Goal: Task Accomplishment & Management: Use online tool/utility

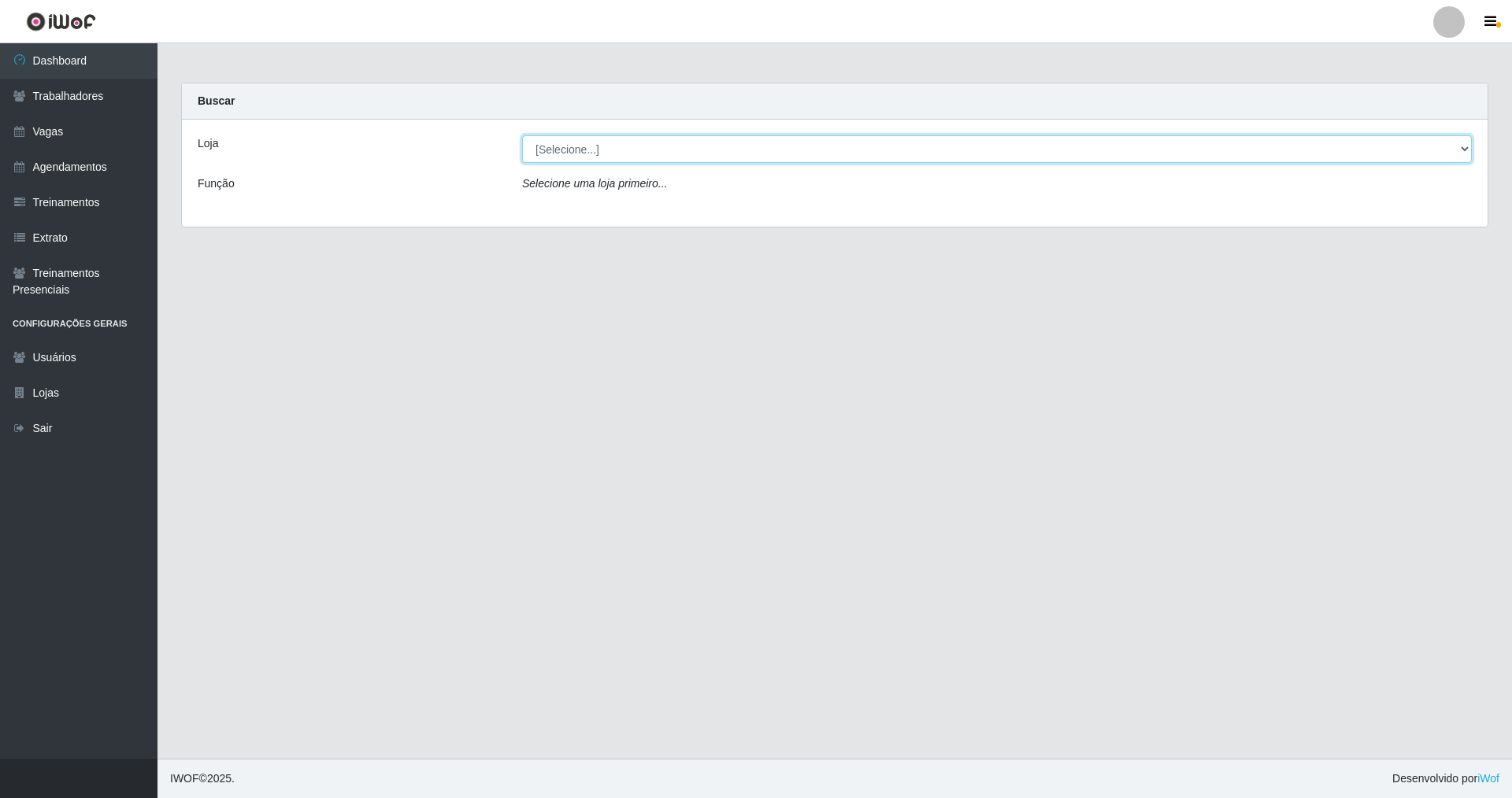
click at [648, 152] on select "[Selecione...] [GEOGRAPHIC_DATA] [GEOGRAPHIC_DATA]" at bounding box center [996, 148] width 949 height 28
select select "64"
click at [522, 135] on select "[Selecione...] [GEOGRAPHIC_DATA] [GEOGRAPHIC_DATA]" at bounding box center [996, 148] width 949 height 28
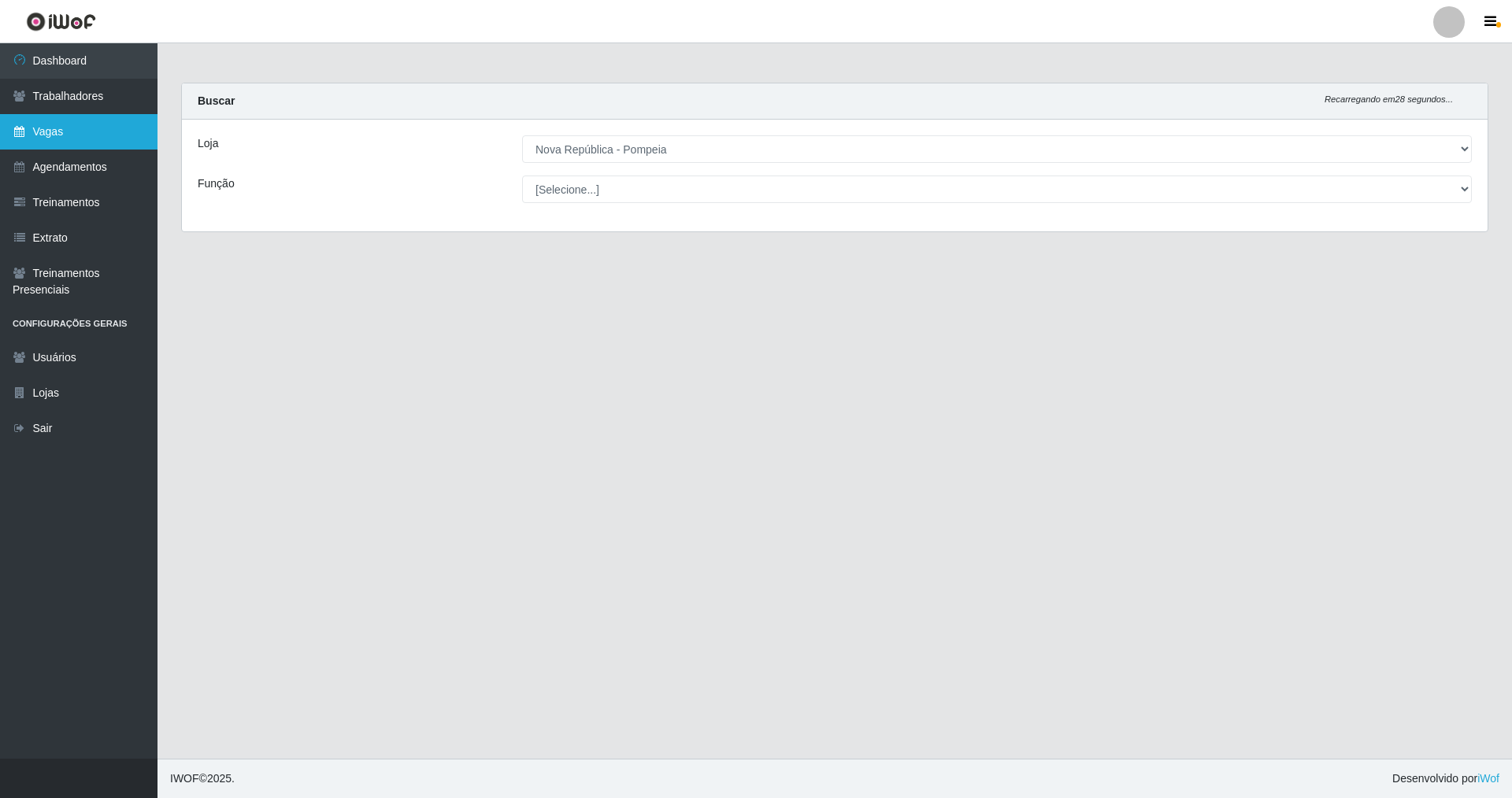
drag, startPoint x: 7, startPoint y: 125, endPoint x: 17, endPoint y: 126, distance: 10.0
click at [7, 126] on link "Vagas" at bounding box center [79, 131] width 158 height 35
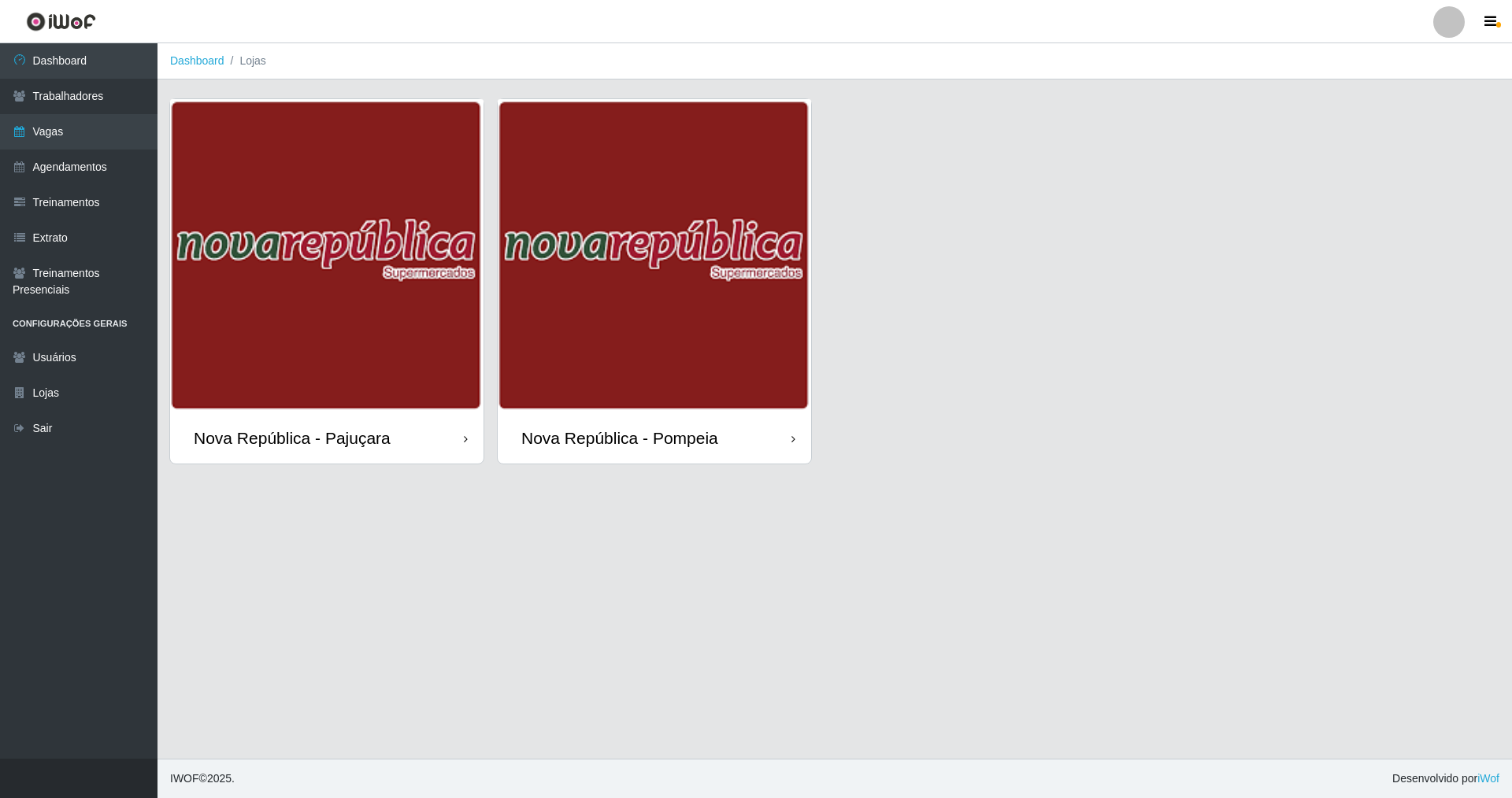
click at [648, 386] on img at bounding box center [655, 256] width 314 height 314
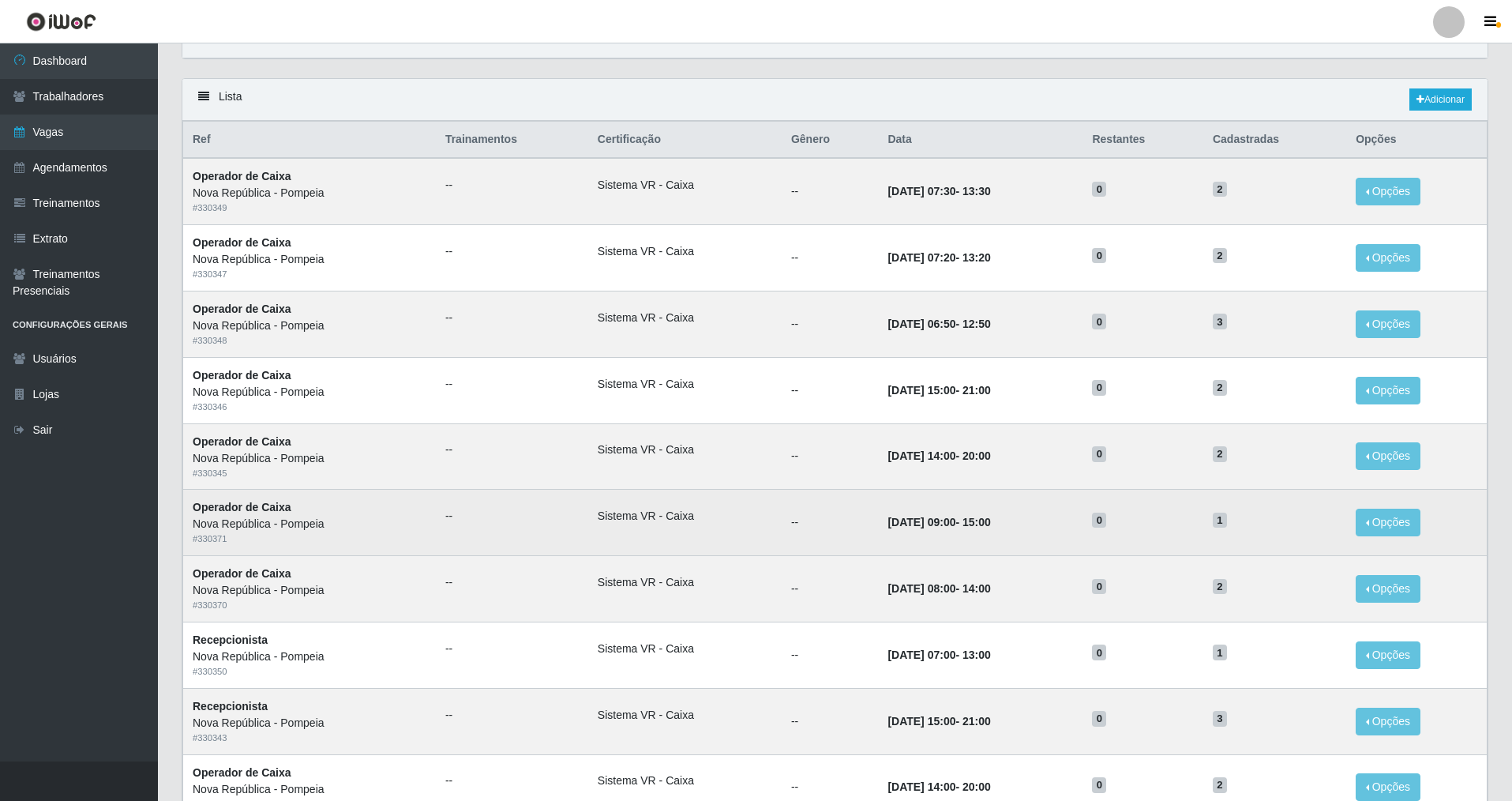
scroll to position [158, 0]
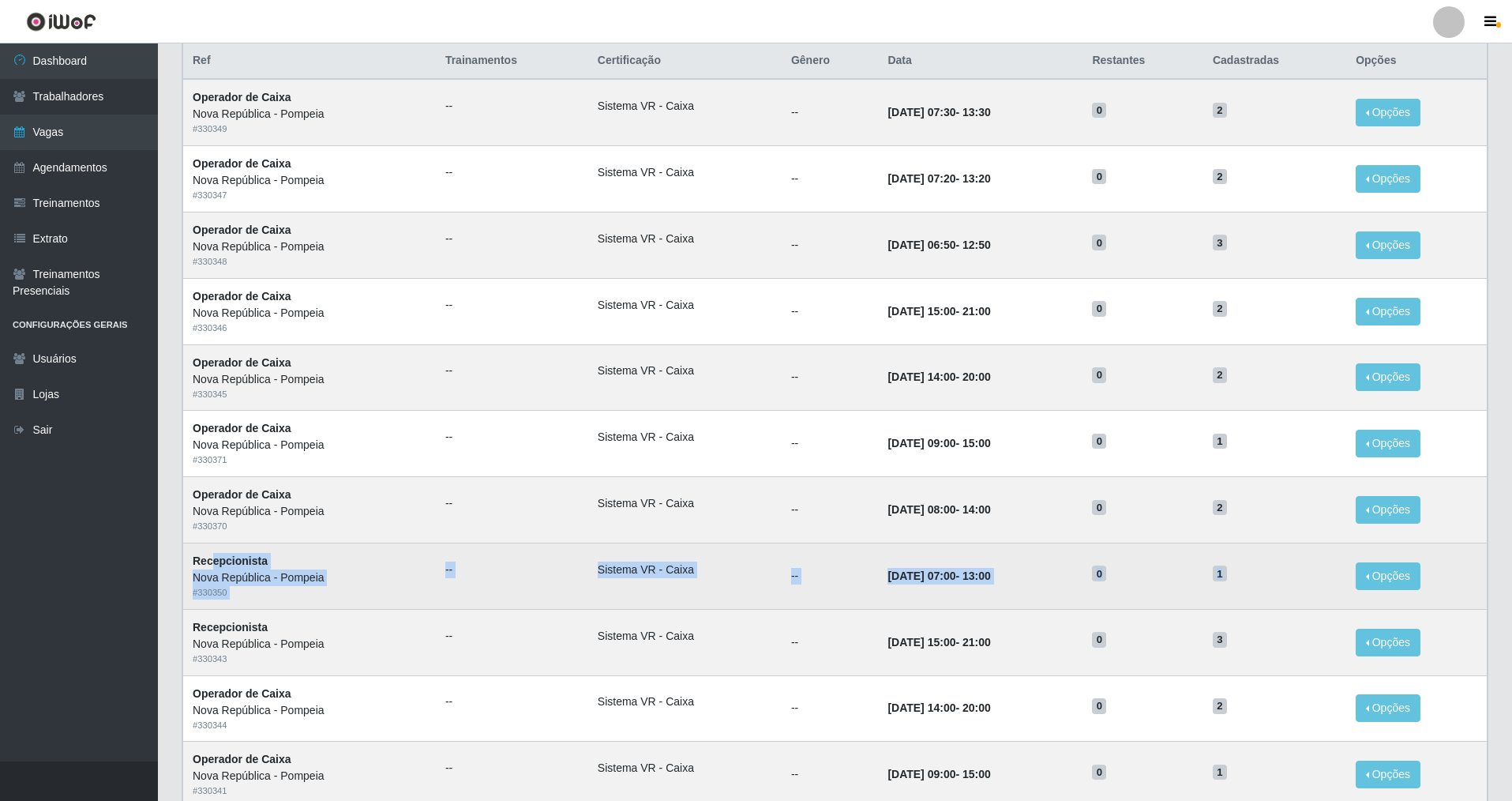
drag, startPoint x: 213, startPoint y: 562, endPoint x: 1292, endPoint y: 606, distance: 1079.9
click at [650, 576] on tr "Recepcionista Nova República - Pompeia # 330350 -- Sistema VR - Caixa -- [DATE]…" at bounding box center [835, 576] width 1305 height 67
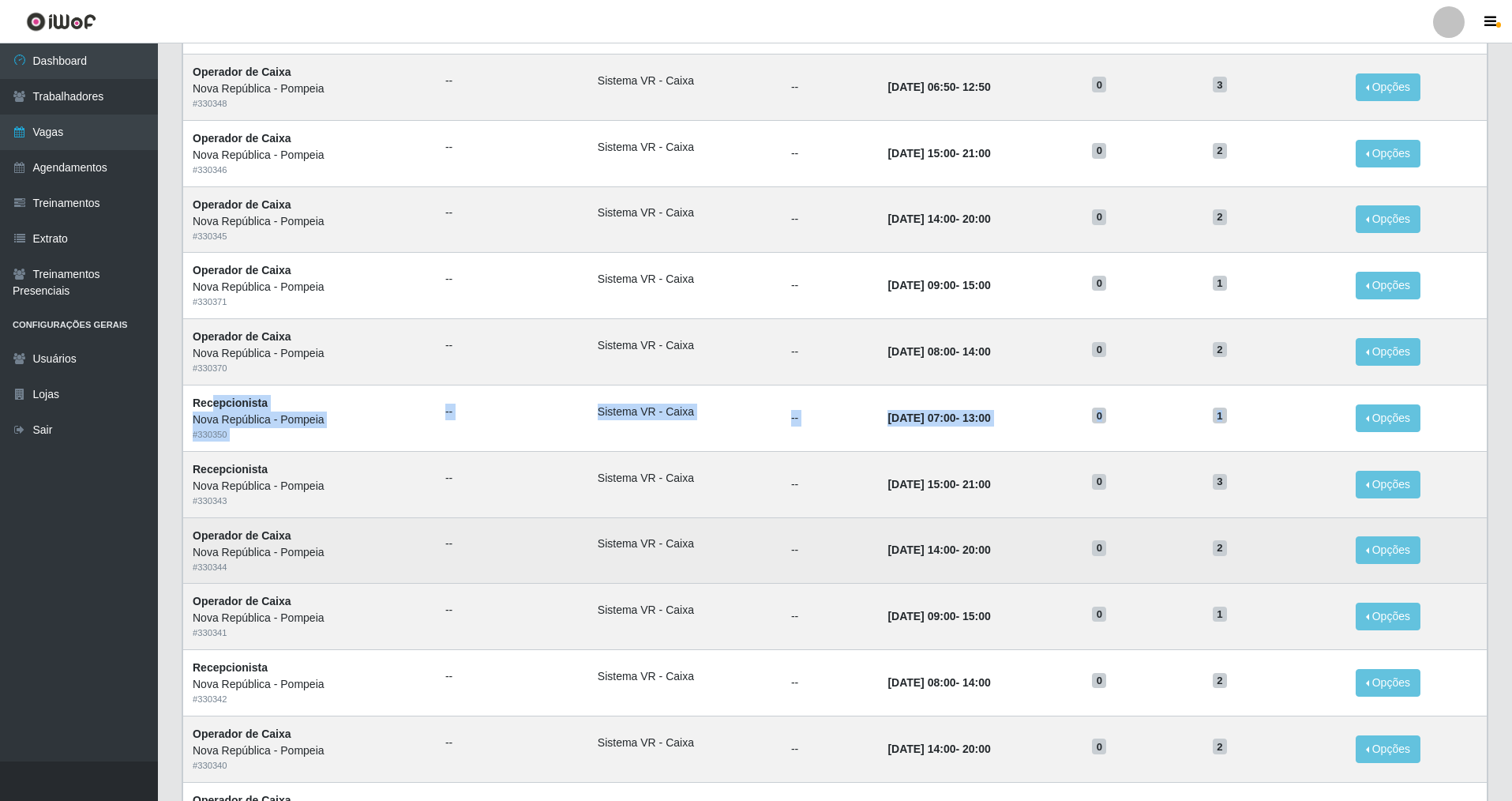
scroll to position [395, 0]
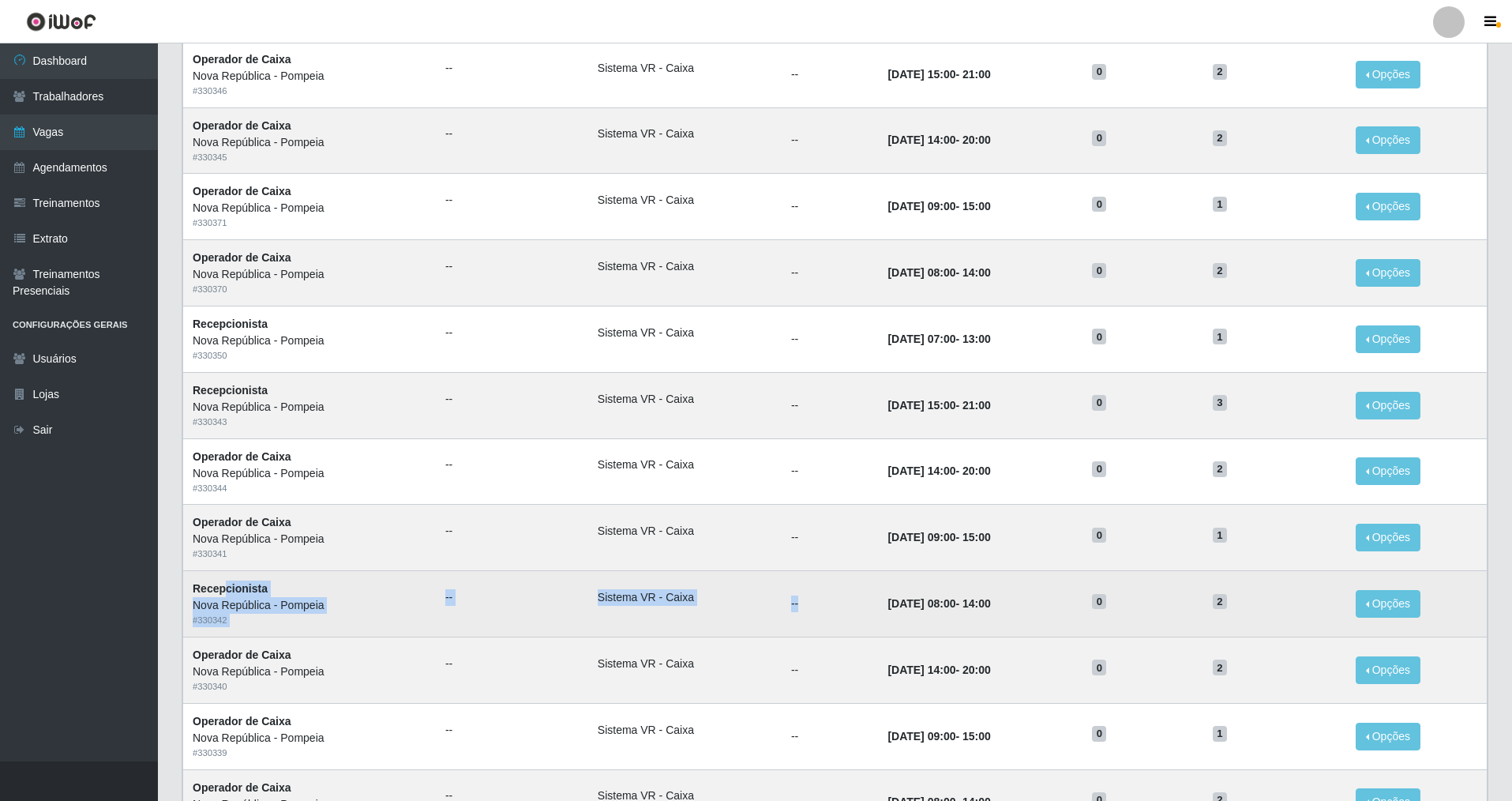
drag, startPoint x: 228, startPoint y: 585, endPoint x: 780, endPoint y: 616, distance: 552.9
click at [650, 576] on tr "Recepcionista Nova República - Pompeia # 330342 -- Sistema VR - Caixa -- [DATE]…" at bounding box center [835, 605] width 1305 height 67
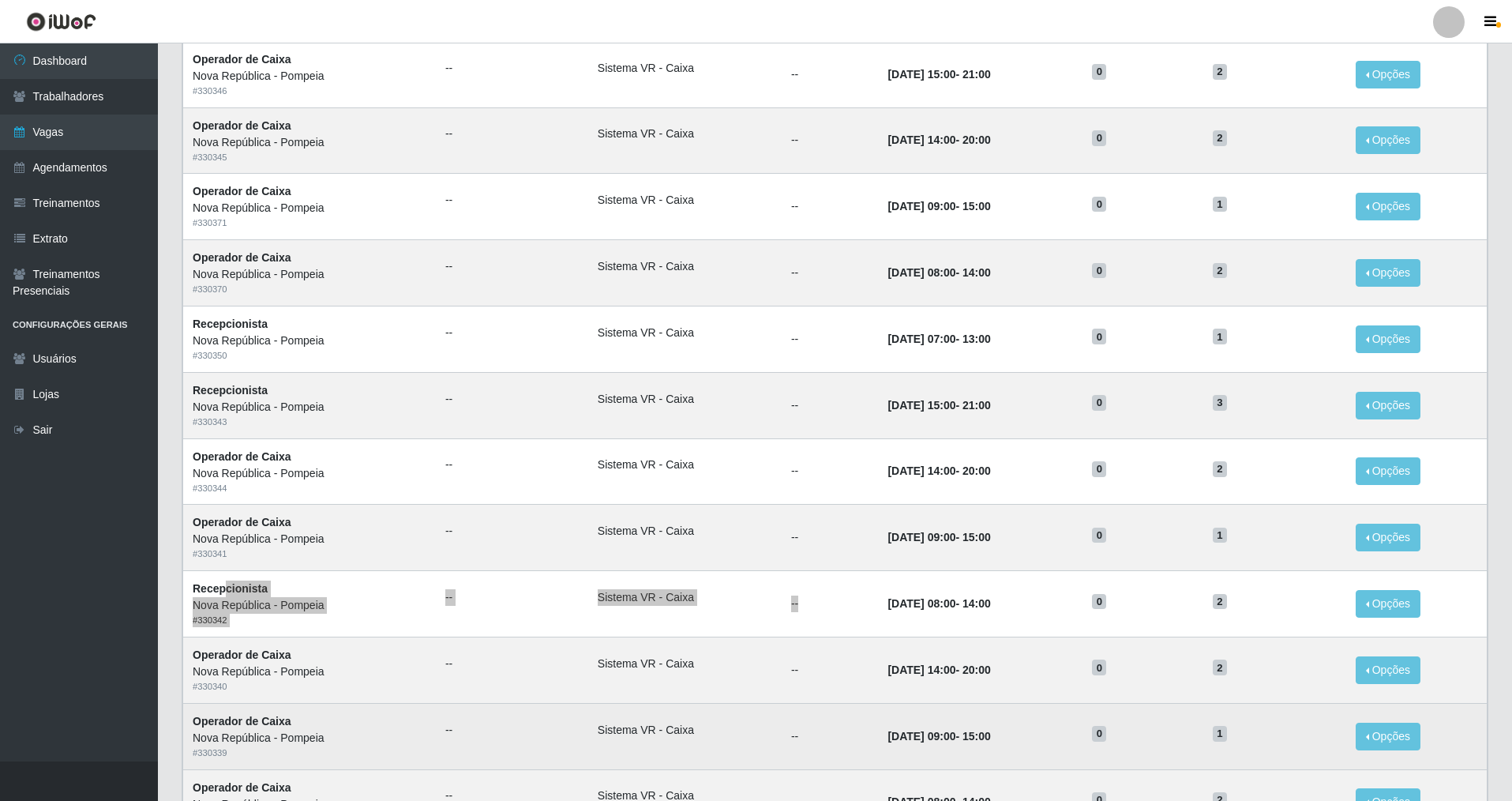
scroll to position [474, 0]
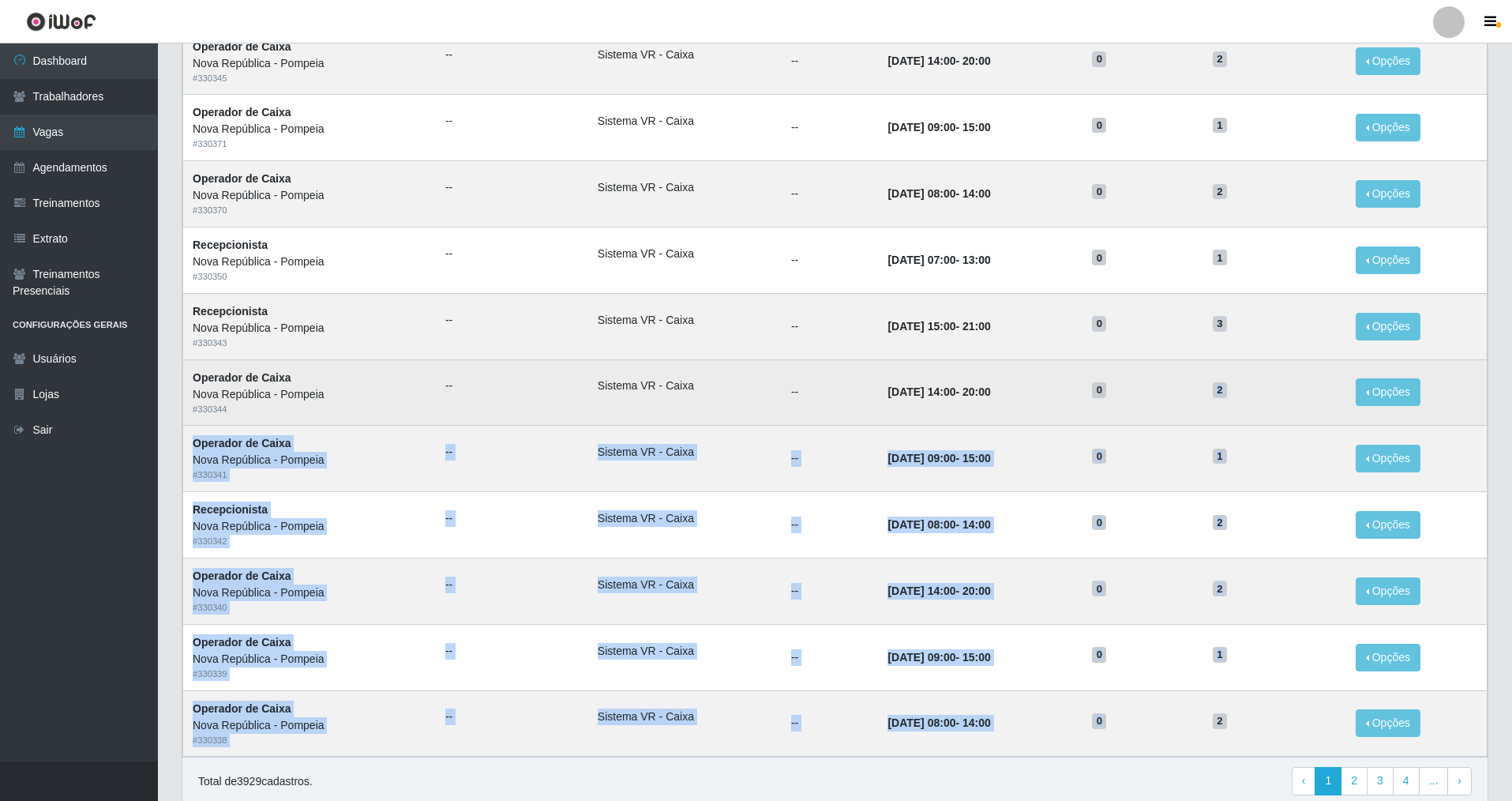
drag, startPoint x: 1123, startPoint y: 730, endPoint x: 1127, endPoint y: 412, distance: 318.0
click at [650, 412] on tbody "Operador de Caixa Nova República - Pompeia # 330349 -- Sistema VR - Caixa -- [D…" at bounding box center [835, 258] width 1305 height 993
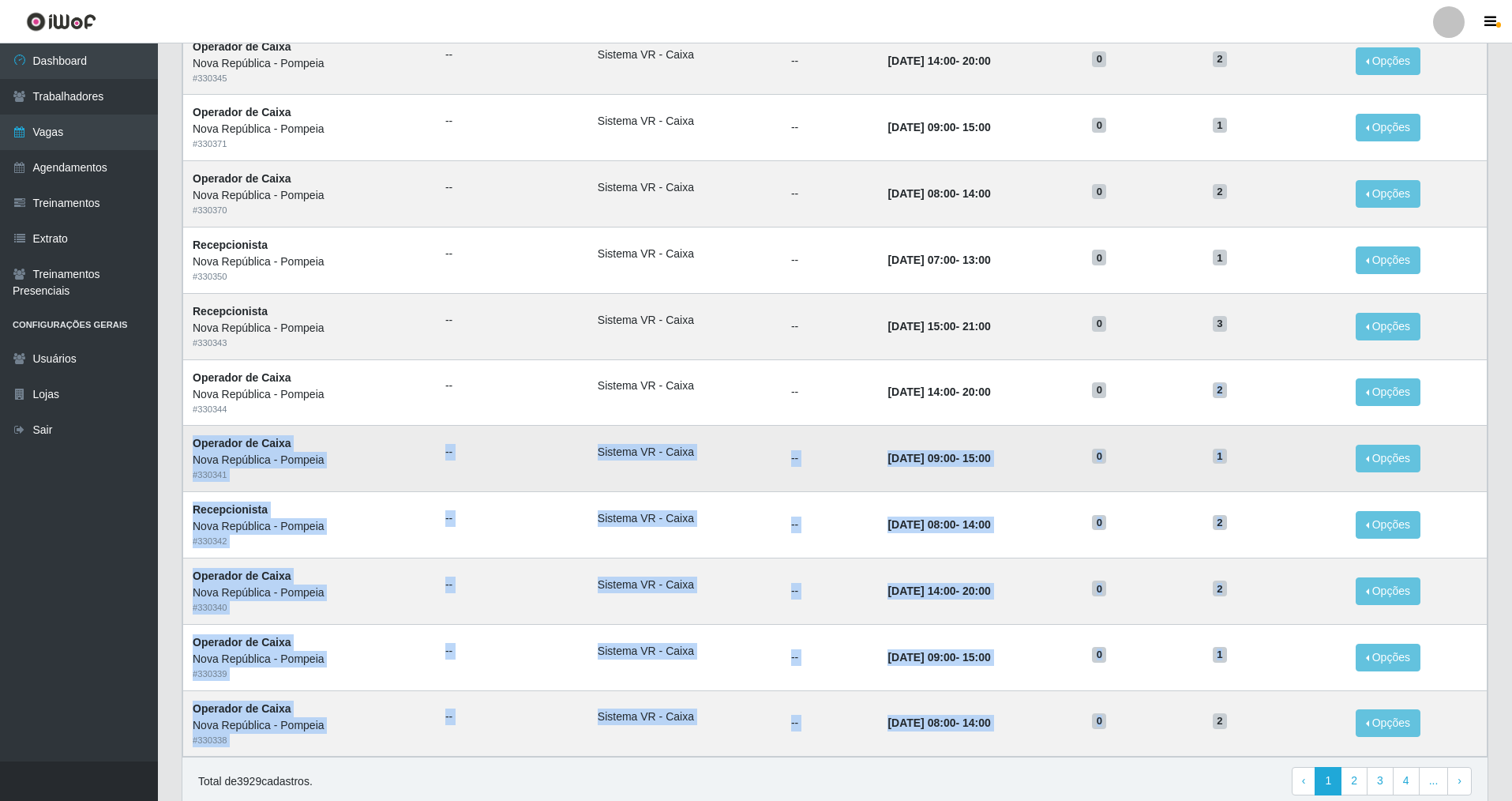
click at [650, 455] on span "0" at bounding box center [1099, 457] width 14 height 16
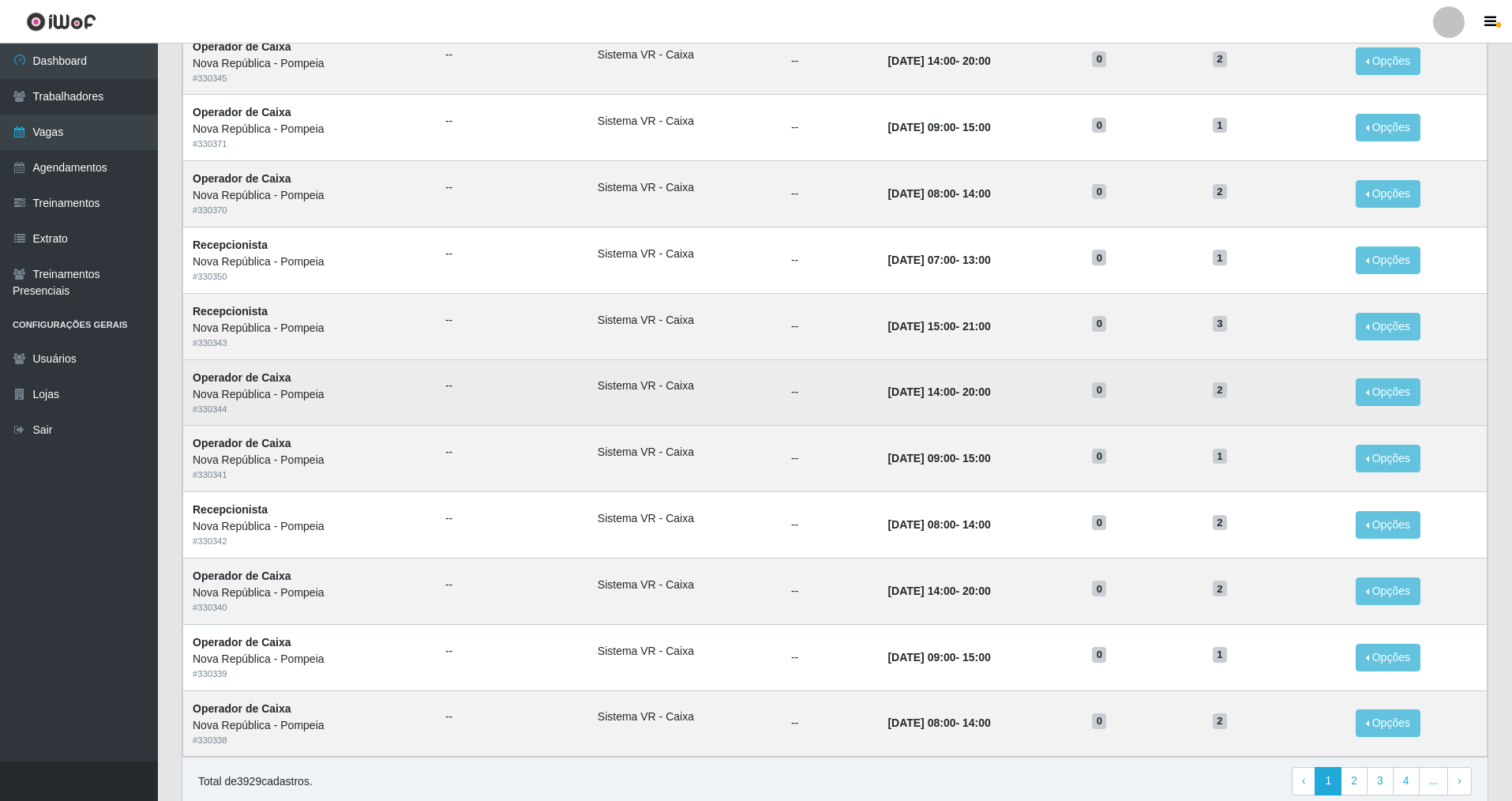
scroll to position [316, 0]
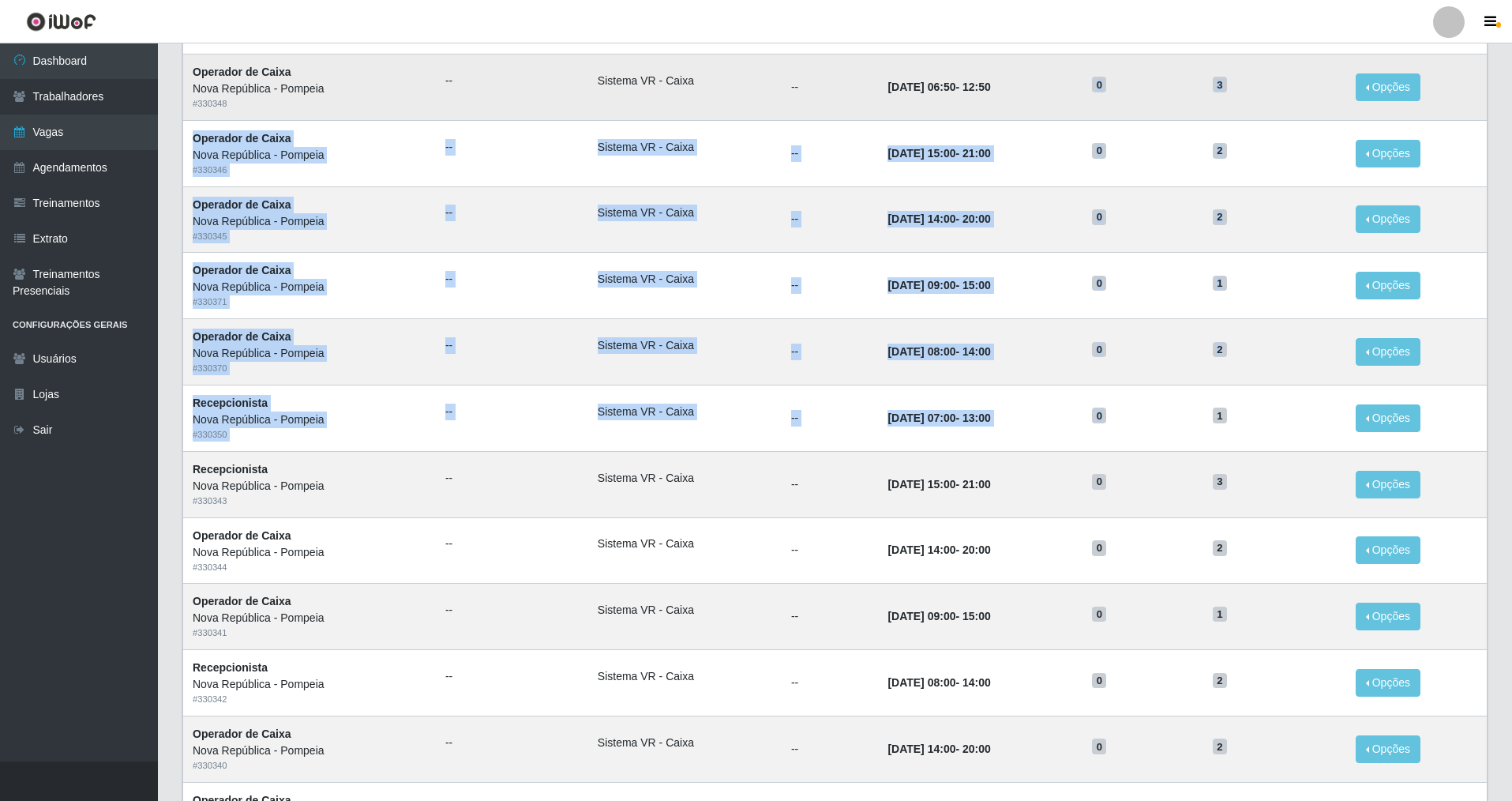
drag, startPoint x: 1128, startPoint y: 425, endPoint x: 1109, endPoint y: 85, distance: 340.5
click at [650, 85] on tbody "Operador de Caixa Nova República - Pompeia # 330349 -- Sistema VR - Caixa -- [D…" at bounding box center [835, 417] width 1305 height 993
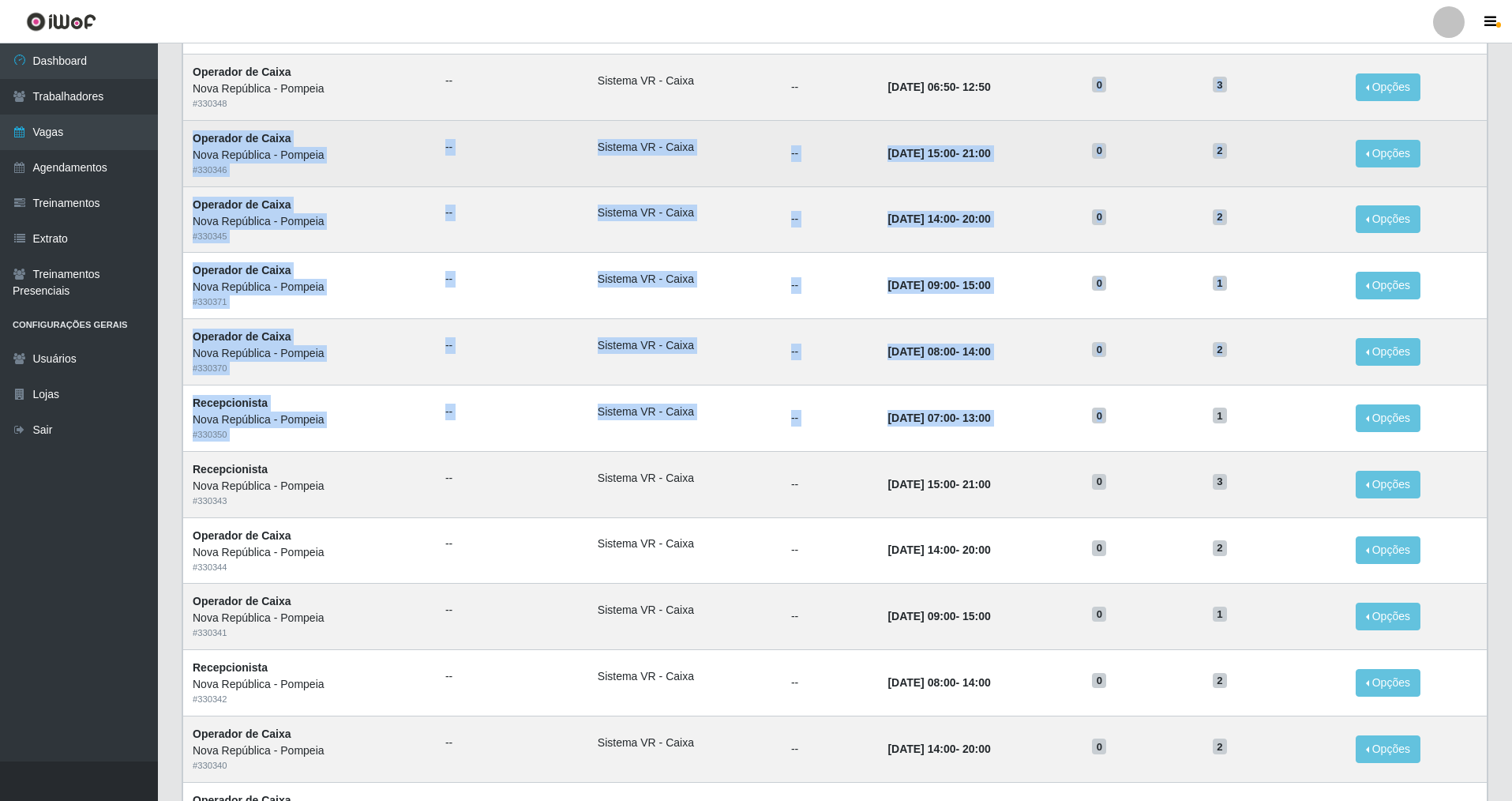
click at [650, 148] on td "0" at bounding box center [1143, 154] width 120 height 67
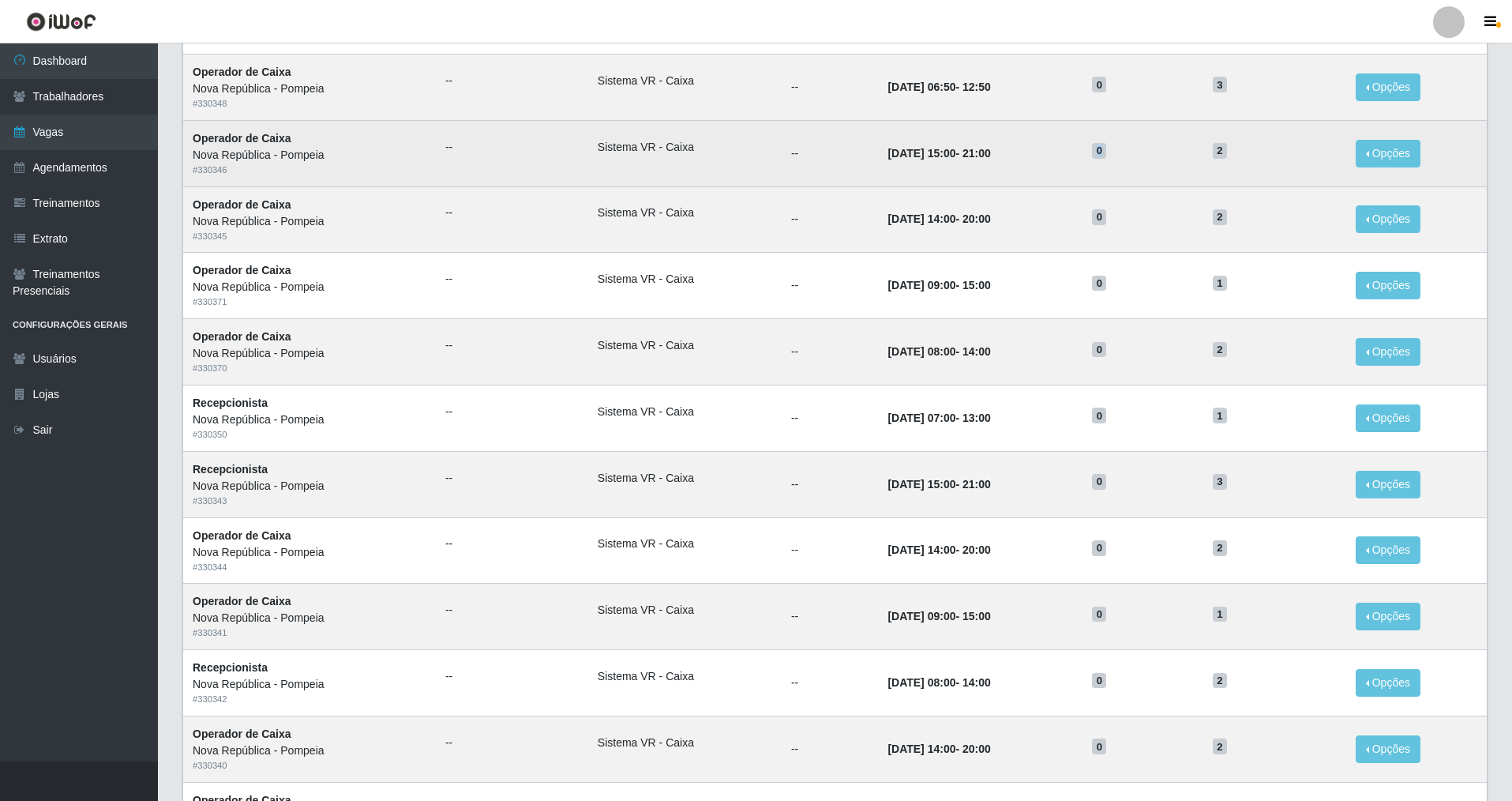
drag, startPoint x: 1114, startPoint y: 151, endPoint x: 1121, endPoint y: 170, distance: 20.2
click at [650, 169] on td "0" at bounding box center [1143, 154] width 120 height 67
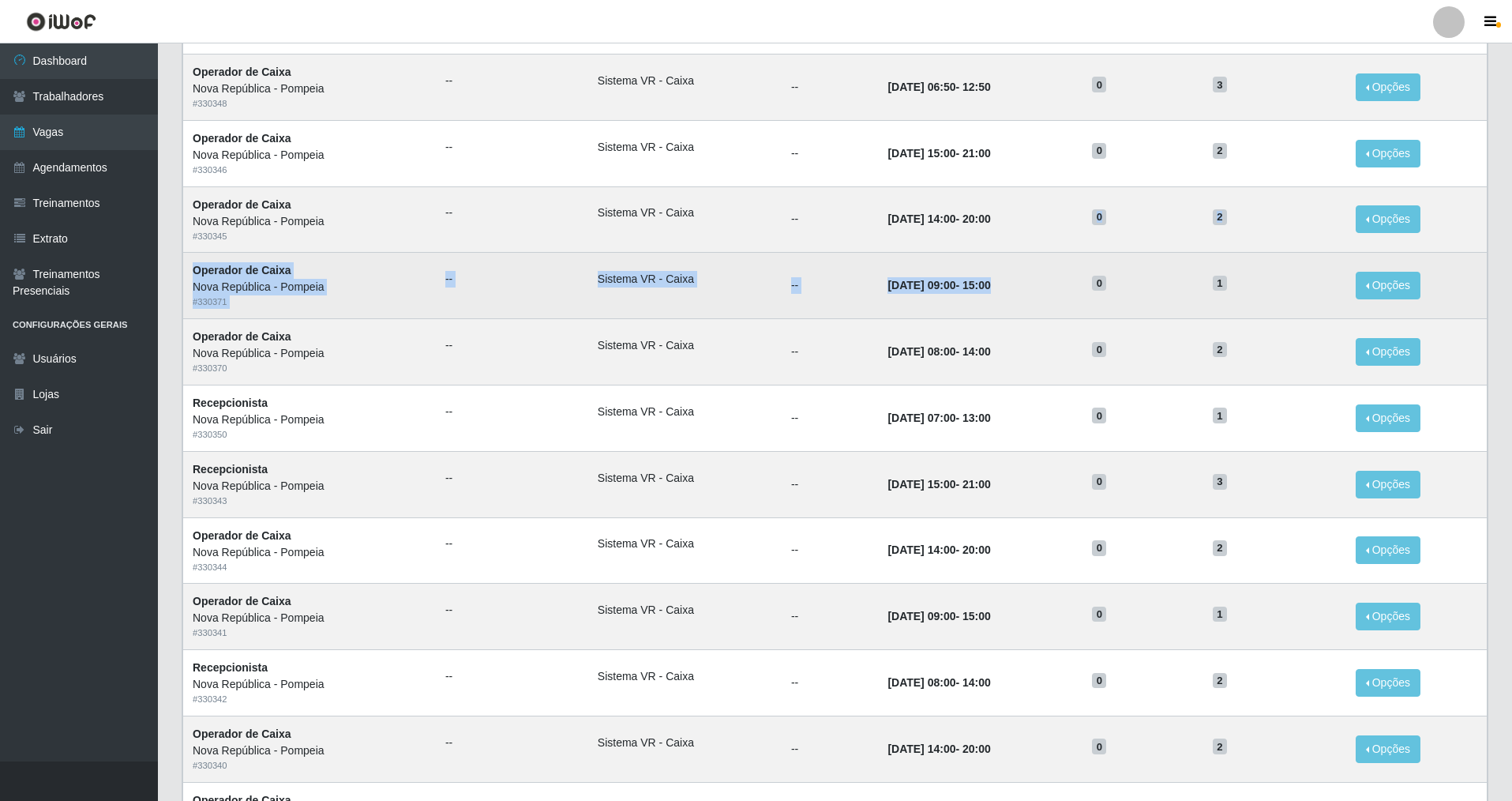
drag, startPoint x: 1109, startPoint y: 207, endPoint x: 1123, endPoint y: 265, distance: 59.7
click at [650, 265] on tbody "Operador de Caixa Nova República - Pompeia # 330349 -- Sistema VR - Caixa -- [D…" at bounding box center [835, 417] width 1305 height 993
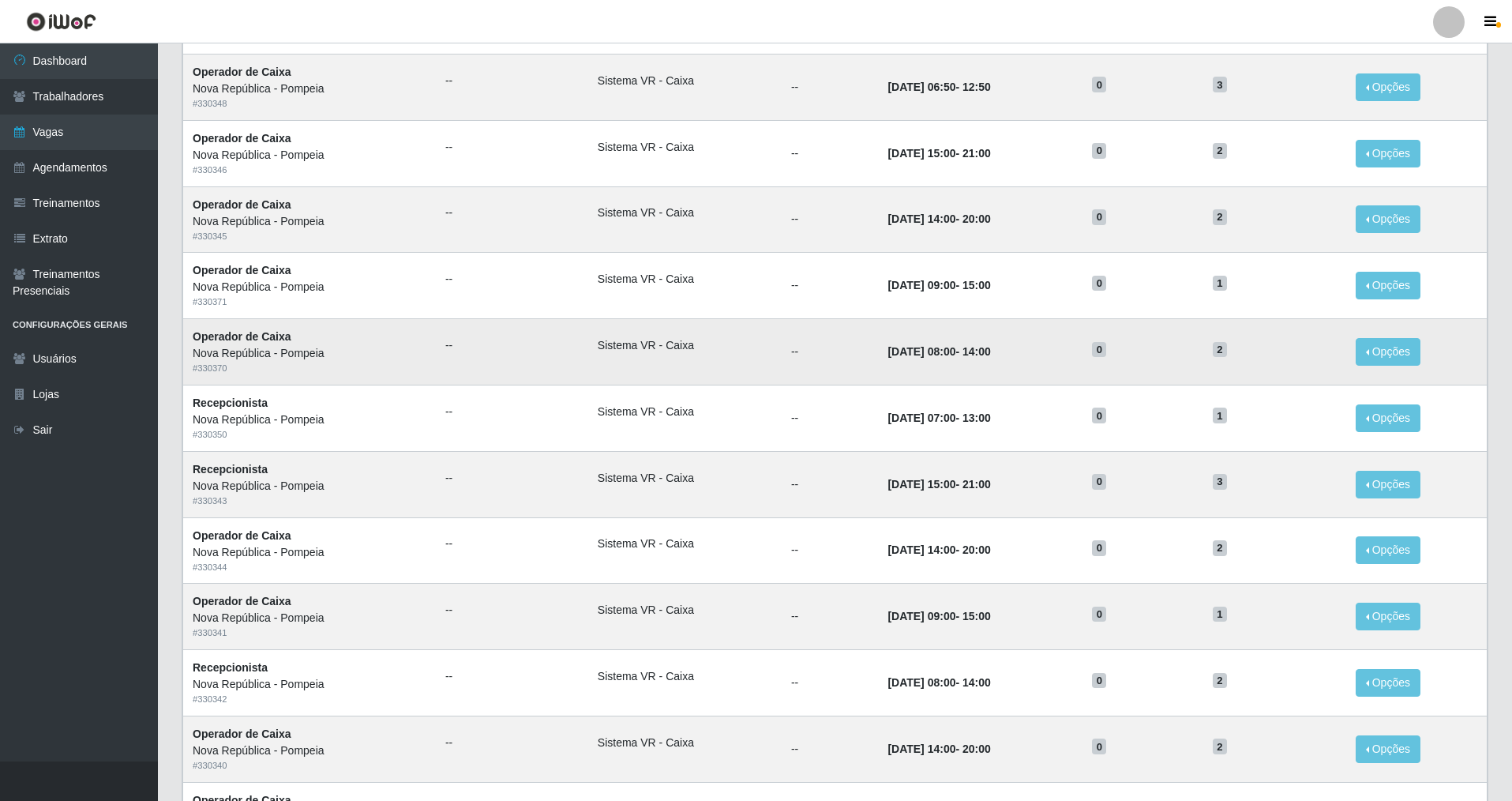
drag, startPoint x: 1110, startPoint y: 341, endPoint x: 1107, endPoint y: 360, distance: 19.2
click at [650, 359] on td "0" at bounding box center [1143, 353] width 120 height 67
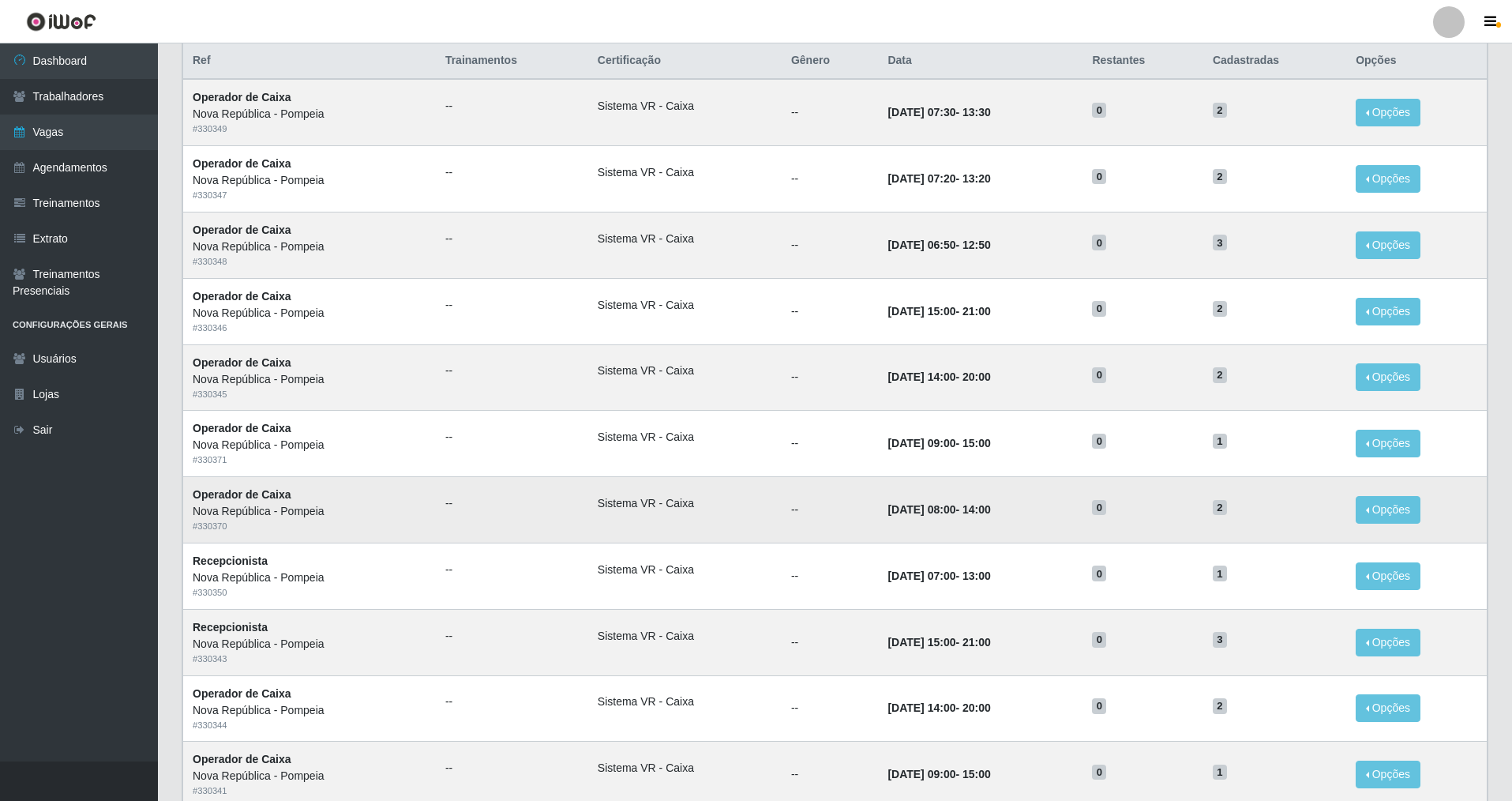
scroll to position [0, 0]
